Goal: Information Seeking & Learning: Learn about a topic

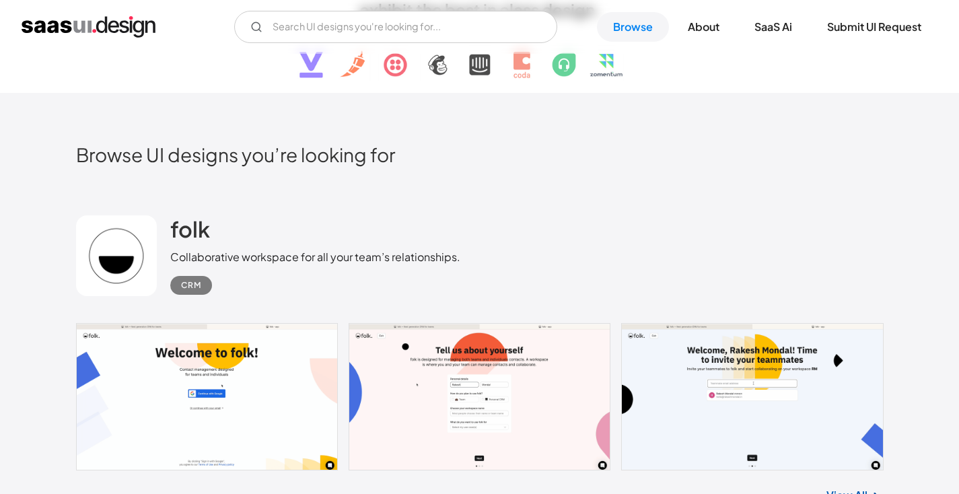
scroll to position [327, 0]
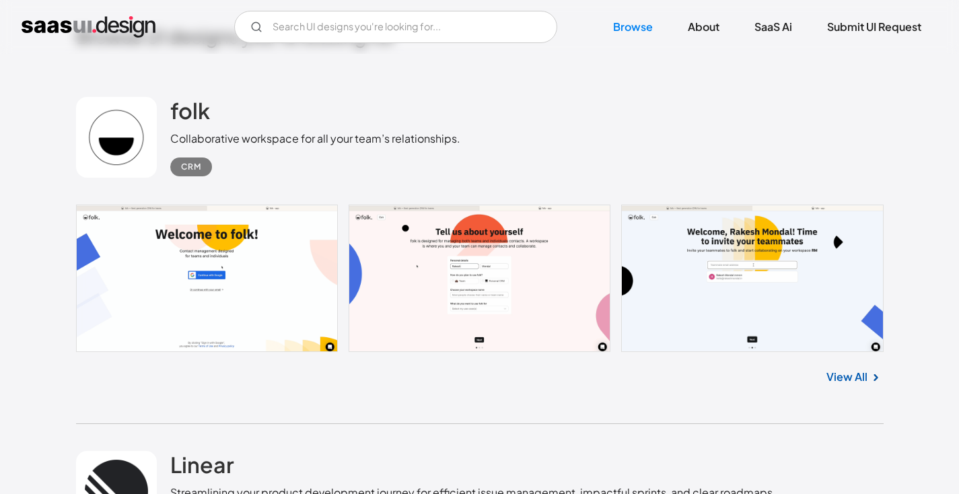
click at [864, 378] on link "View All" at bounding box center [847, 377] width 41 height 16
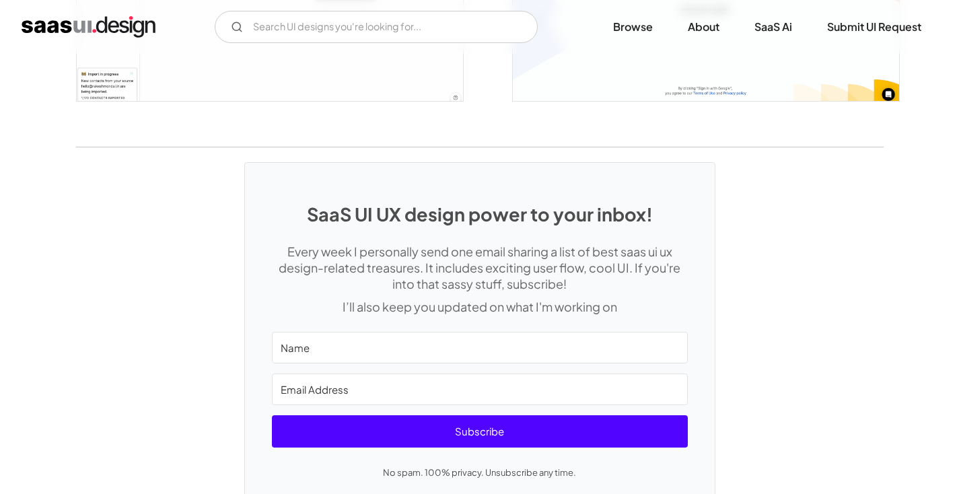
scroll to position [2412, 0]
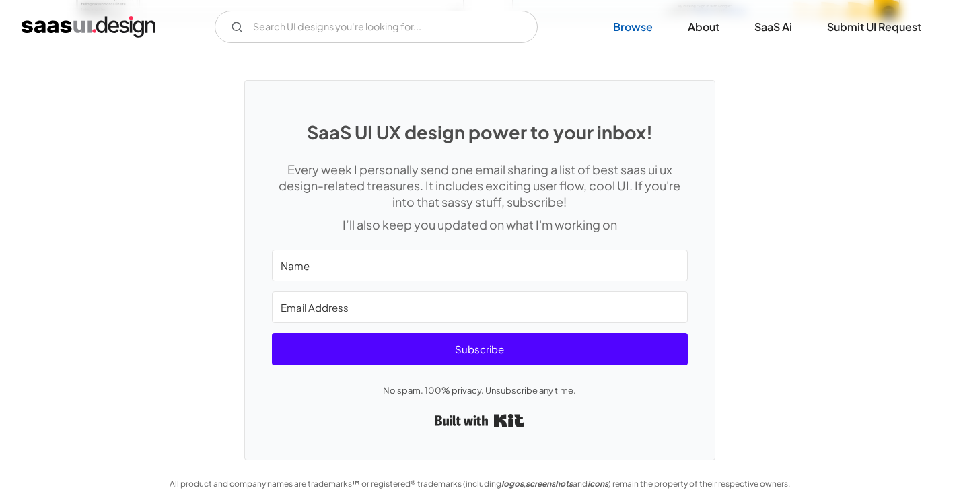
click at [630, 26] on link "Browse" at bounding box center [633, 27] width 72 height 30
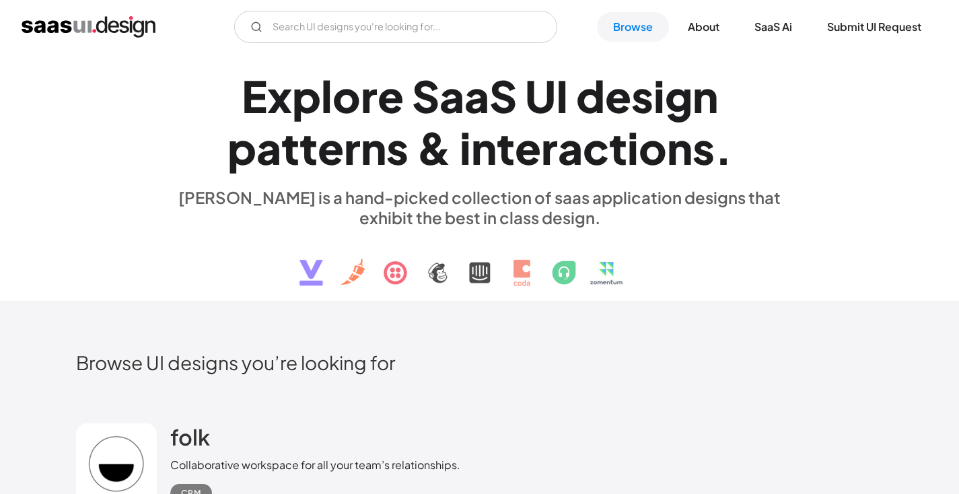
click at [141, 36] on img "home" at bounding box center [89, 27] width 134 height 22
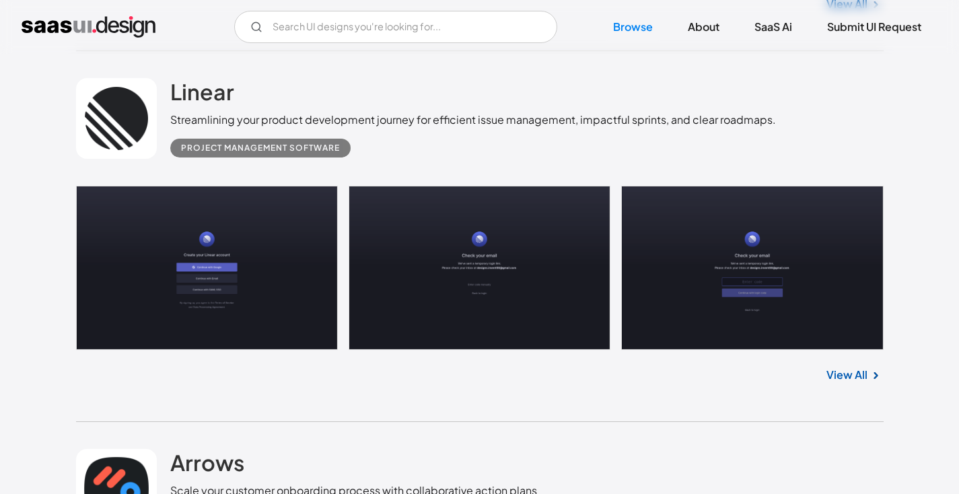
scroll to position [677, 0]
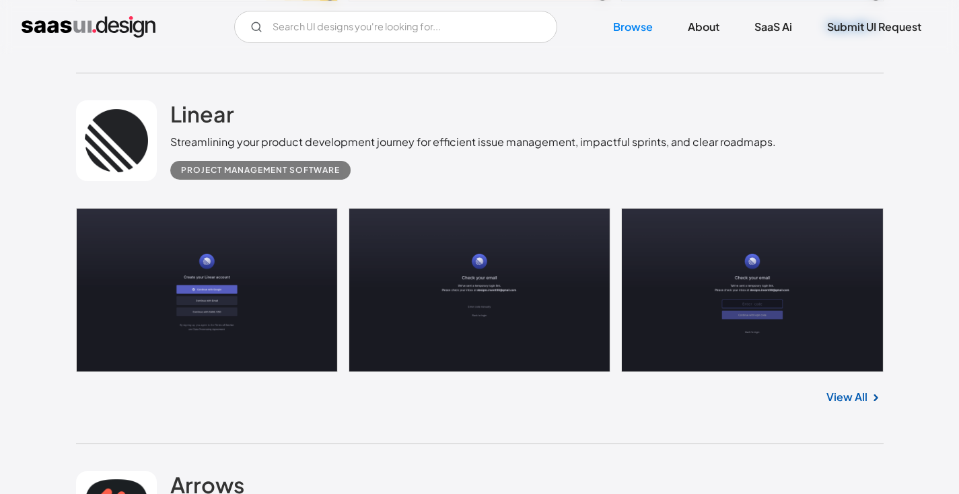
click at [141, 138] on link at bounding box center [116, 140] width 81 height 81
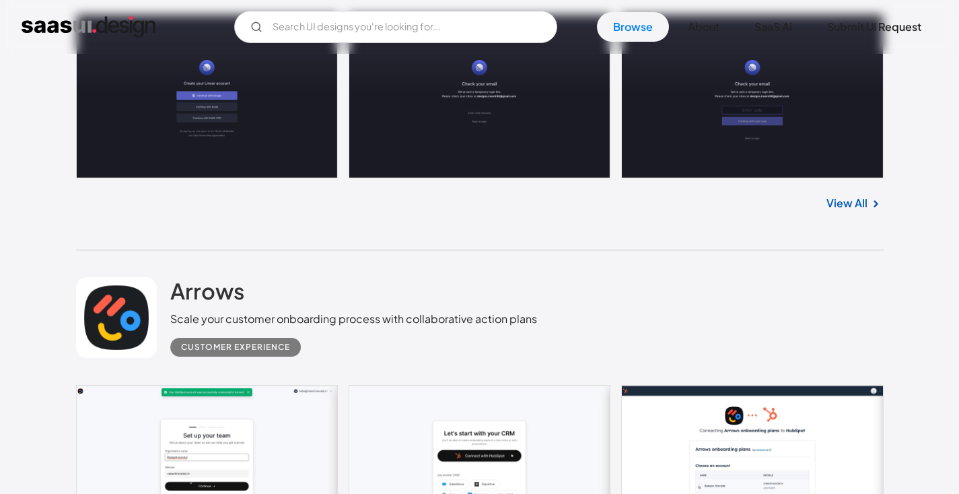
scroll to position [874, 0]
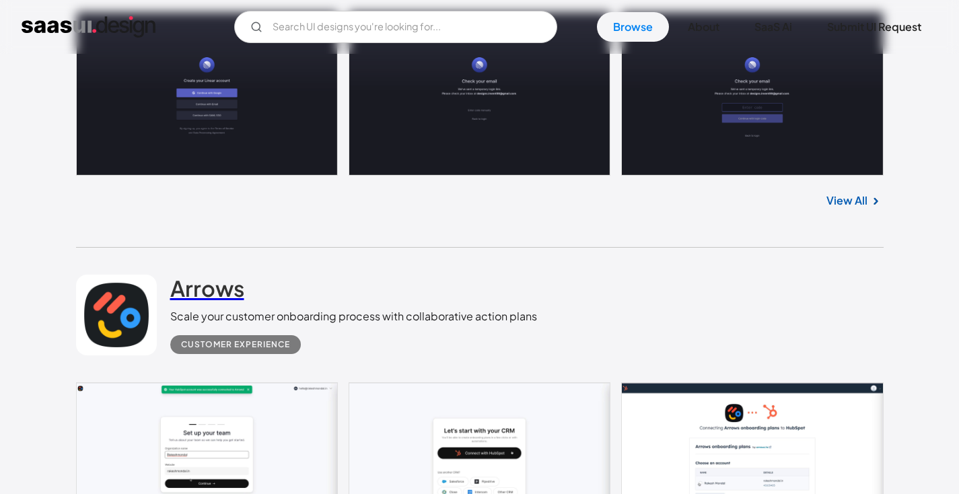
click at [195, 292] on h2 "Arrows" at bounding box center [207, 288] width 74 height 27
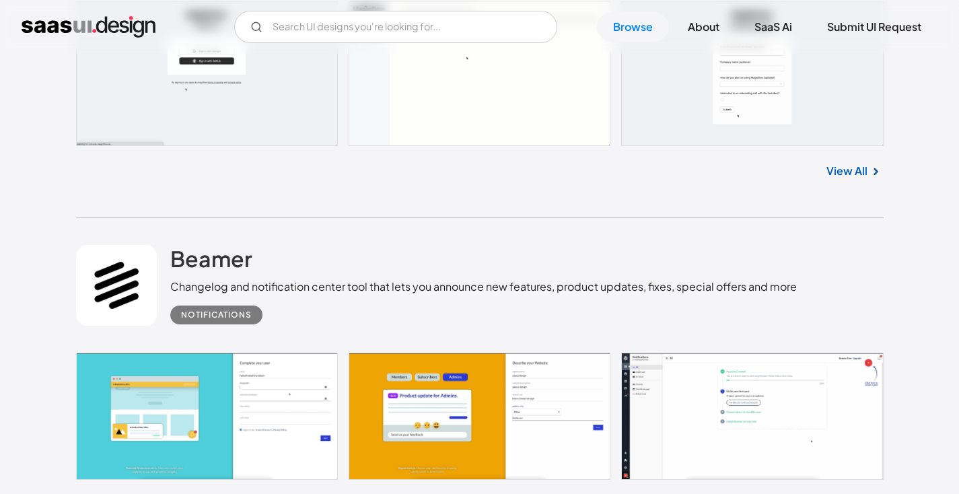
scroll to position [1681, 0]
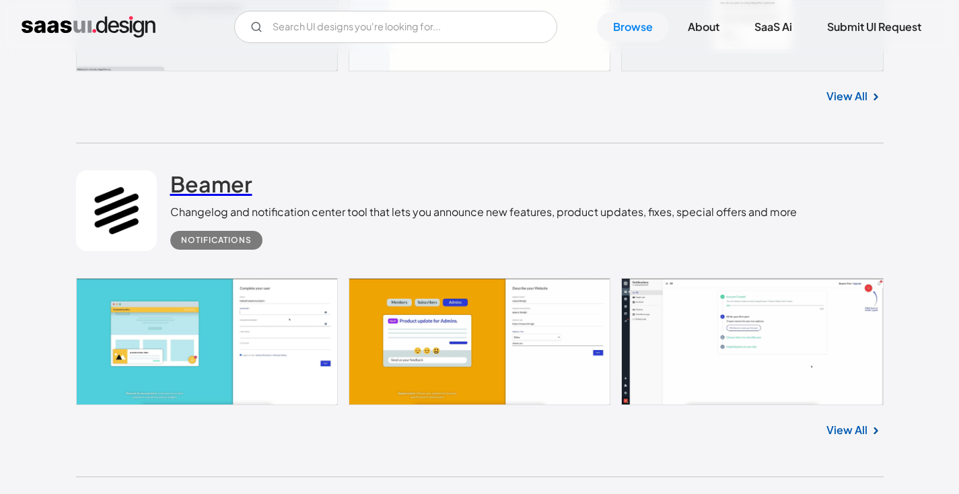
click at [202, 192] on h2 "Beamer" at bounding box center [211, 183] width 82 height 27
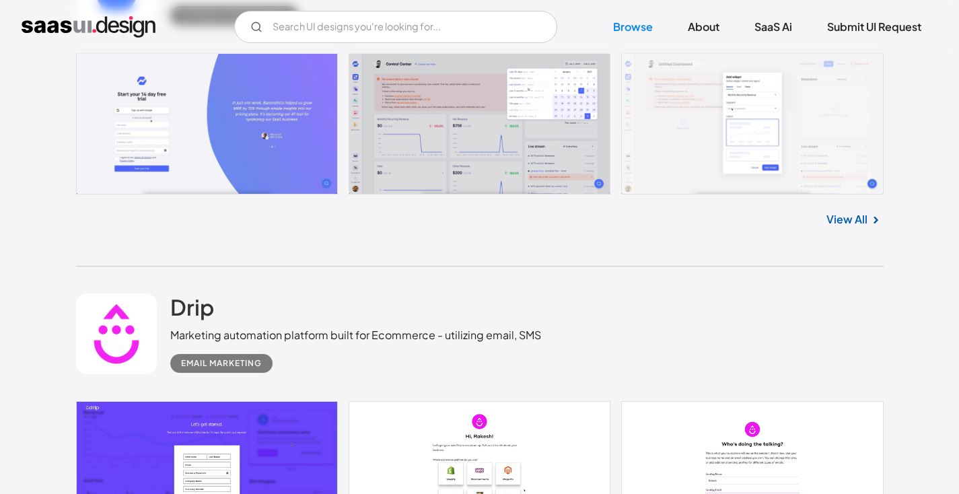
scroll to position [4282, 0]
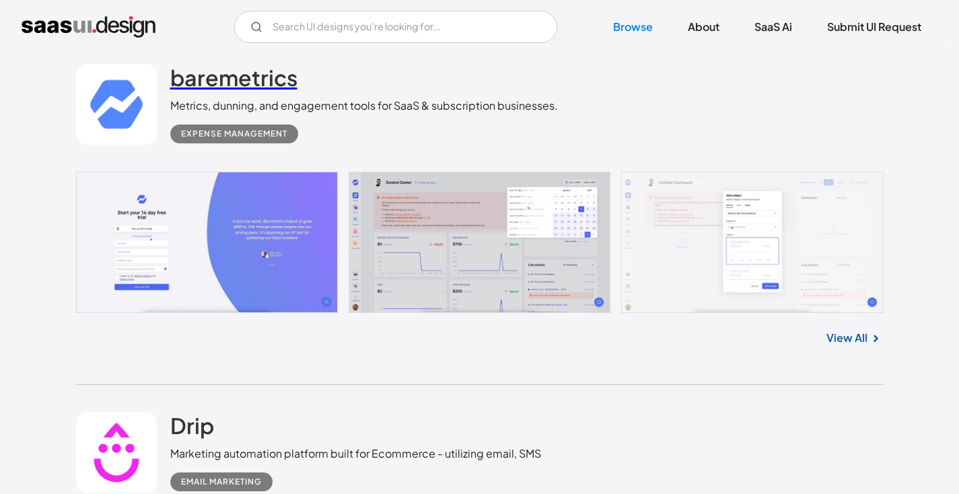
click at [233, 91] on h2 "baremetrics" at bounding box center [233, 77] width 127 height 27
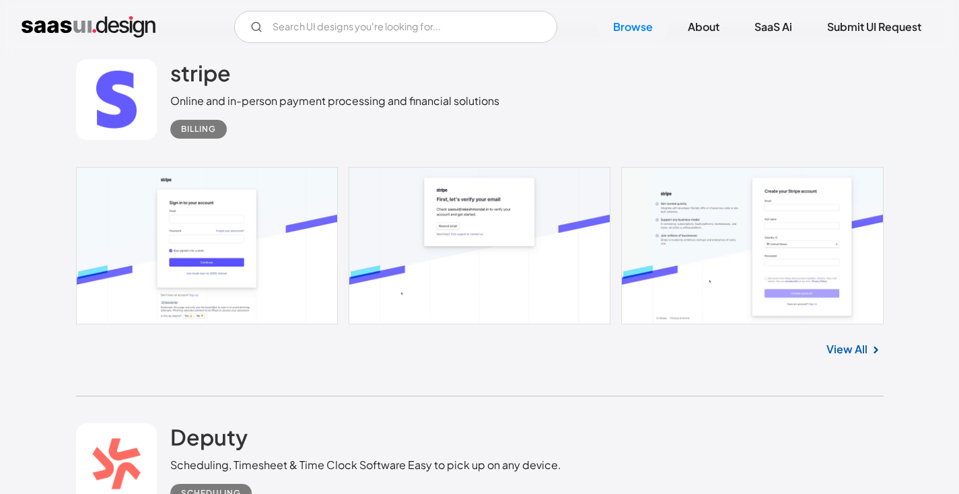
scroll to position [5275, 0]
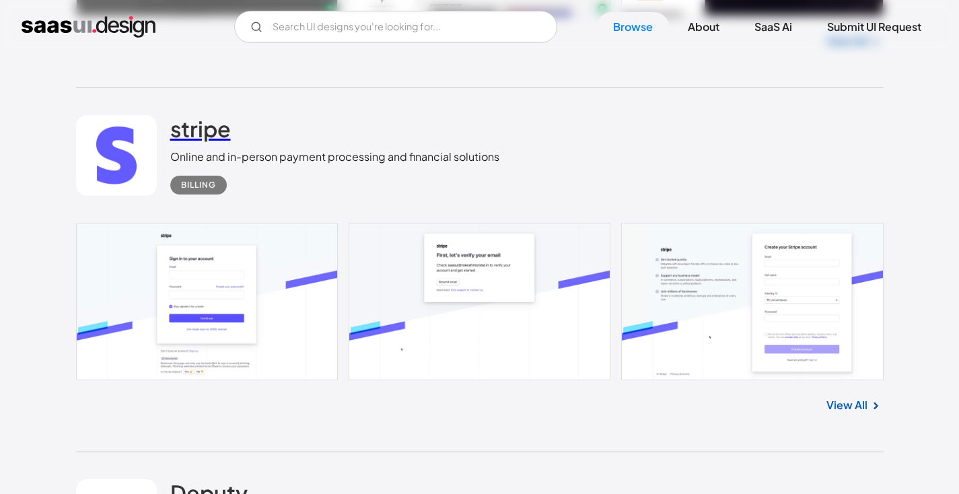
click at [194, 135] on h2 "stripe" at bounding box center [200, 128] width 61 height 27
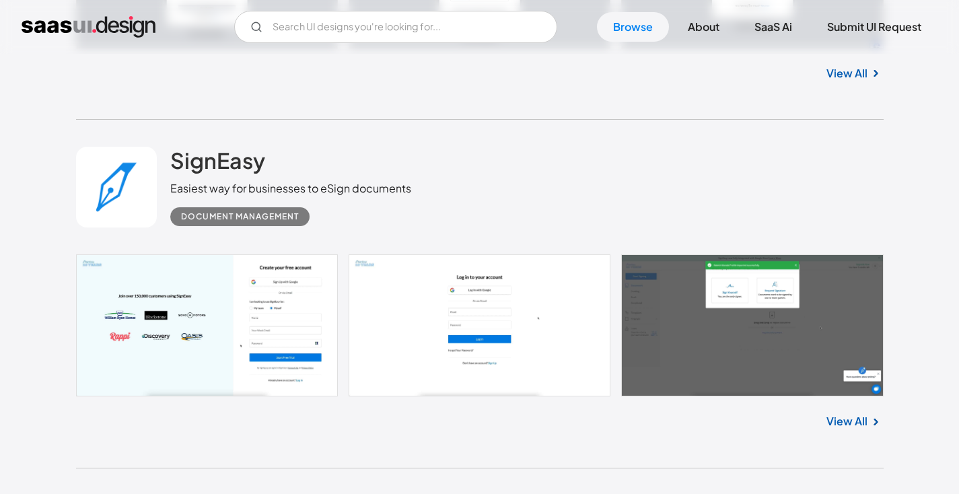
scroll to position [3621, 0]
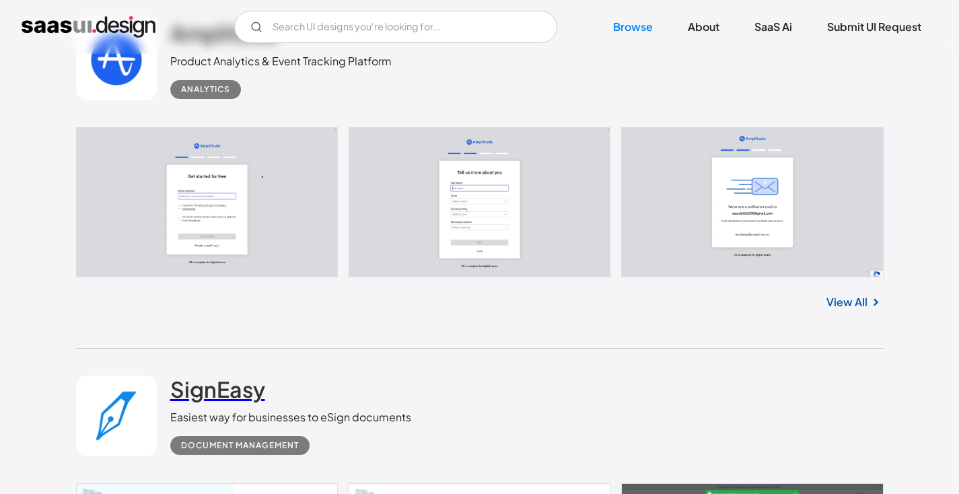
click at [194, 388] on h2 "SignEasy" at bounding box center [217, 389] width 95 height 27
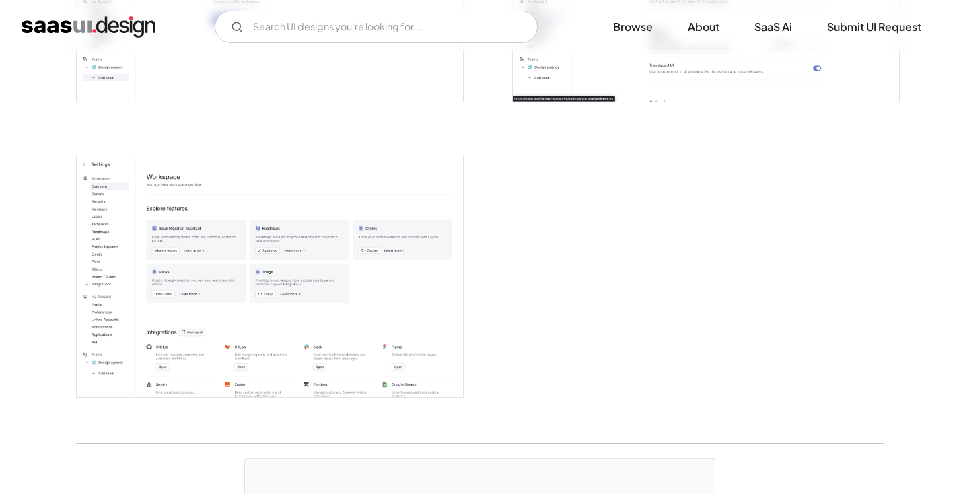
scroll to position [3459, 0]
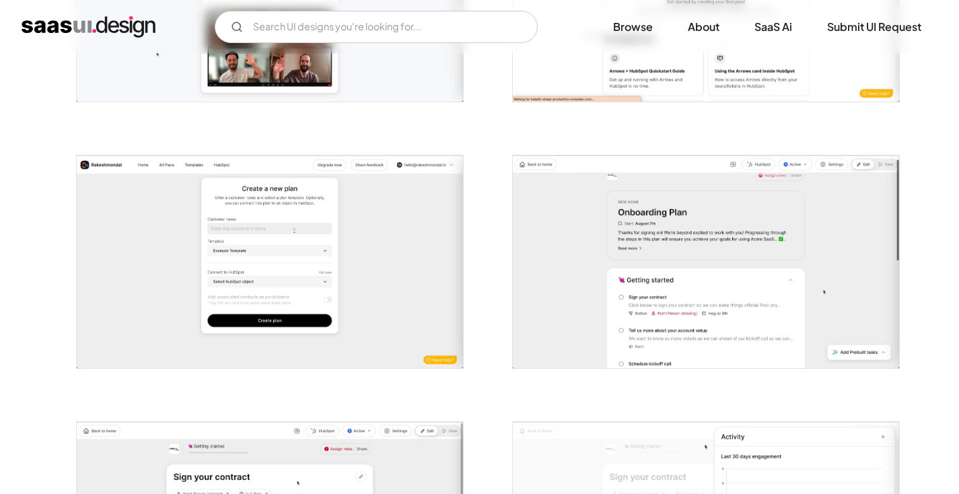
scroll to position [1216, 0]
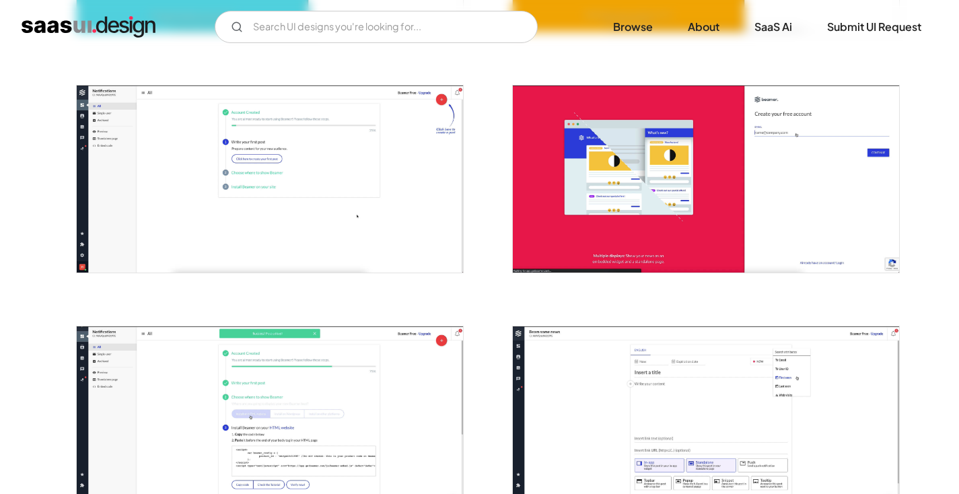
scroll to position [445, 0]
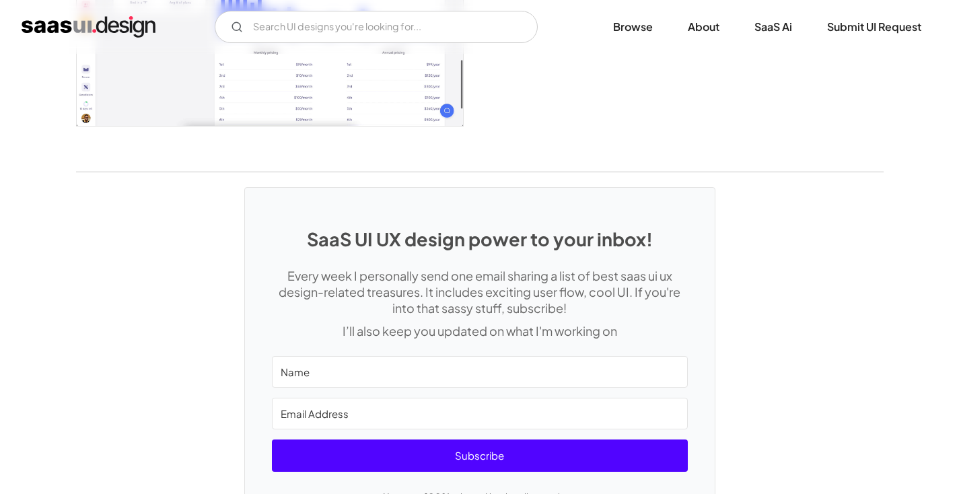
scroll to position [2872, 0]
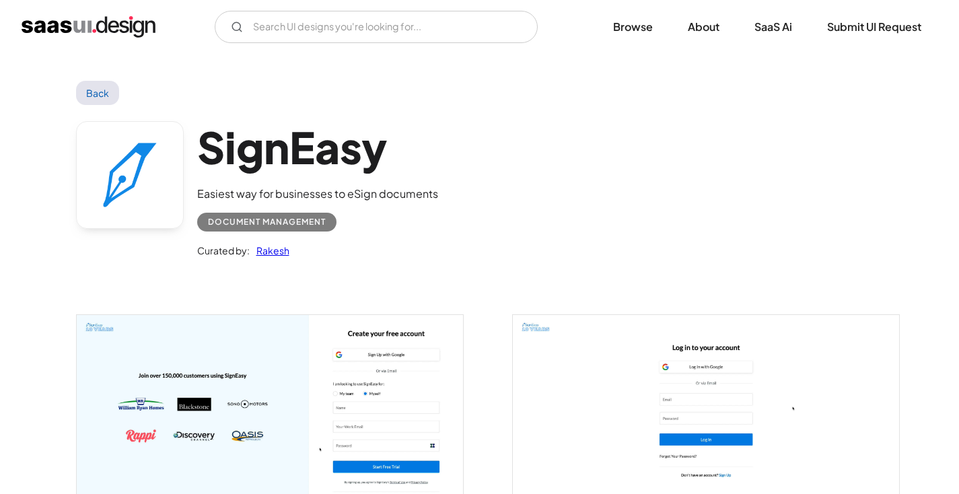
scroll to position [3, 0]
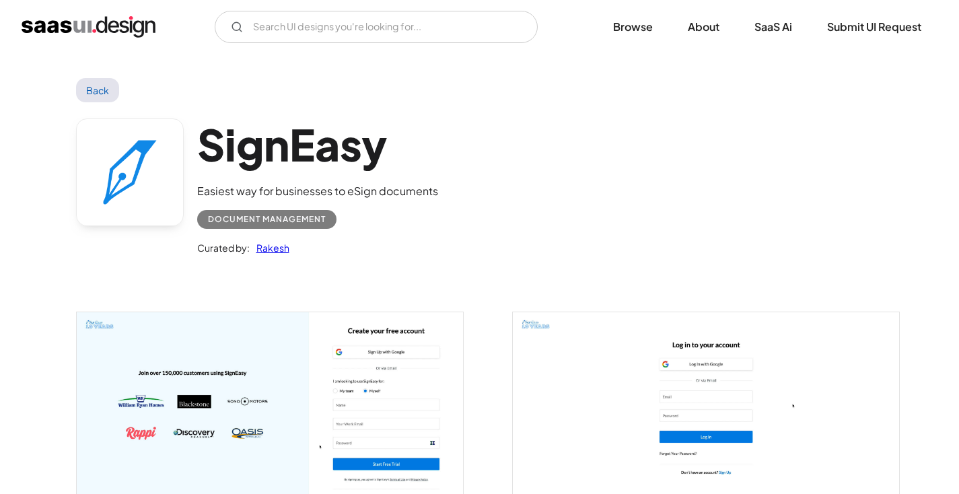
click at [278, 244] on link "Rakesh" at bounding box center [270, 248] width 40 height 16
